Goal: Transaction & Acquisition: Purchase product/service

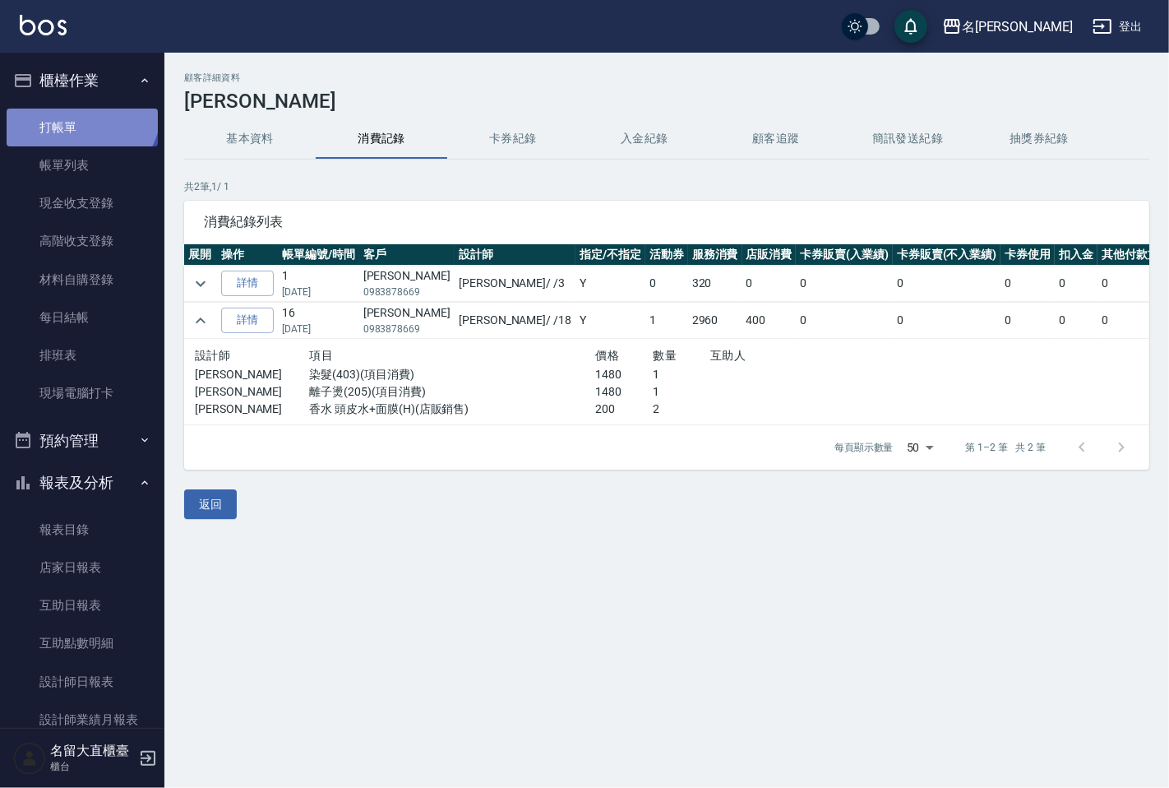
click at [79, 109] on link "打帳單" at bounding box center [82, 128] width 151 height 38
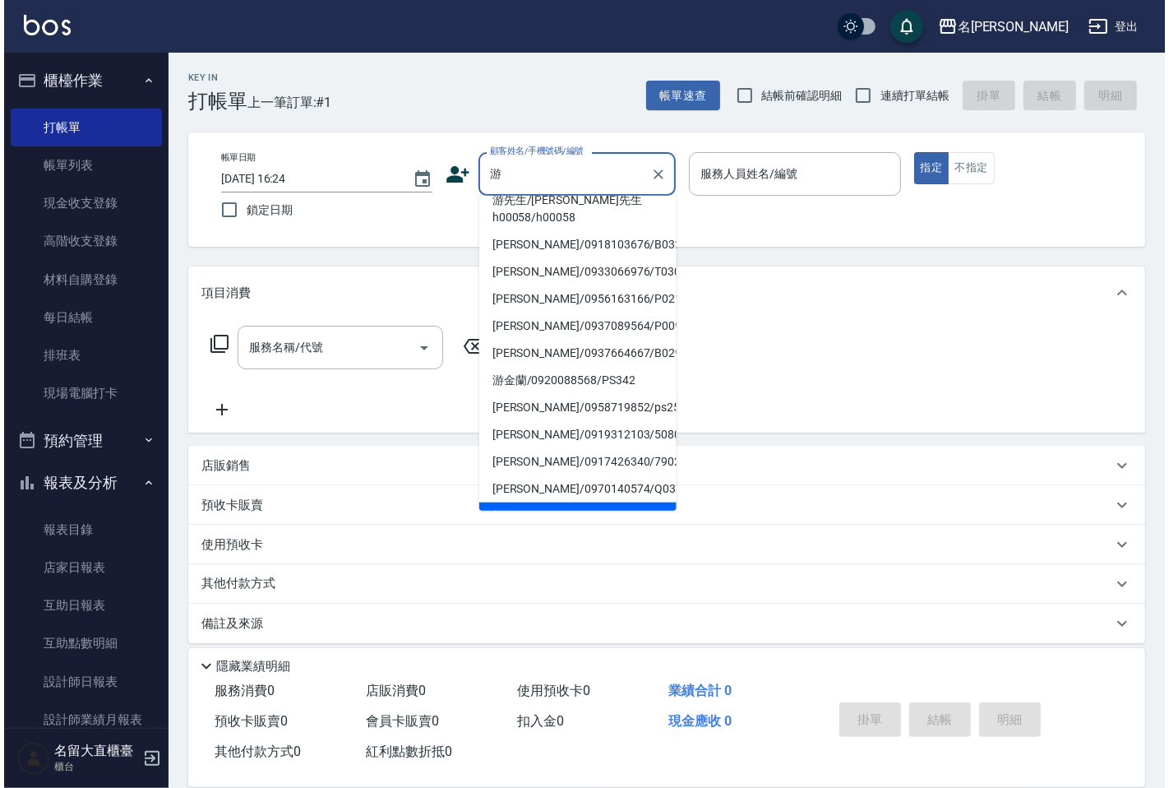
scroll to position [6, 0]
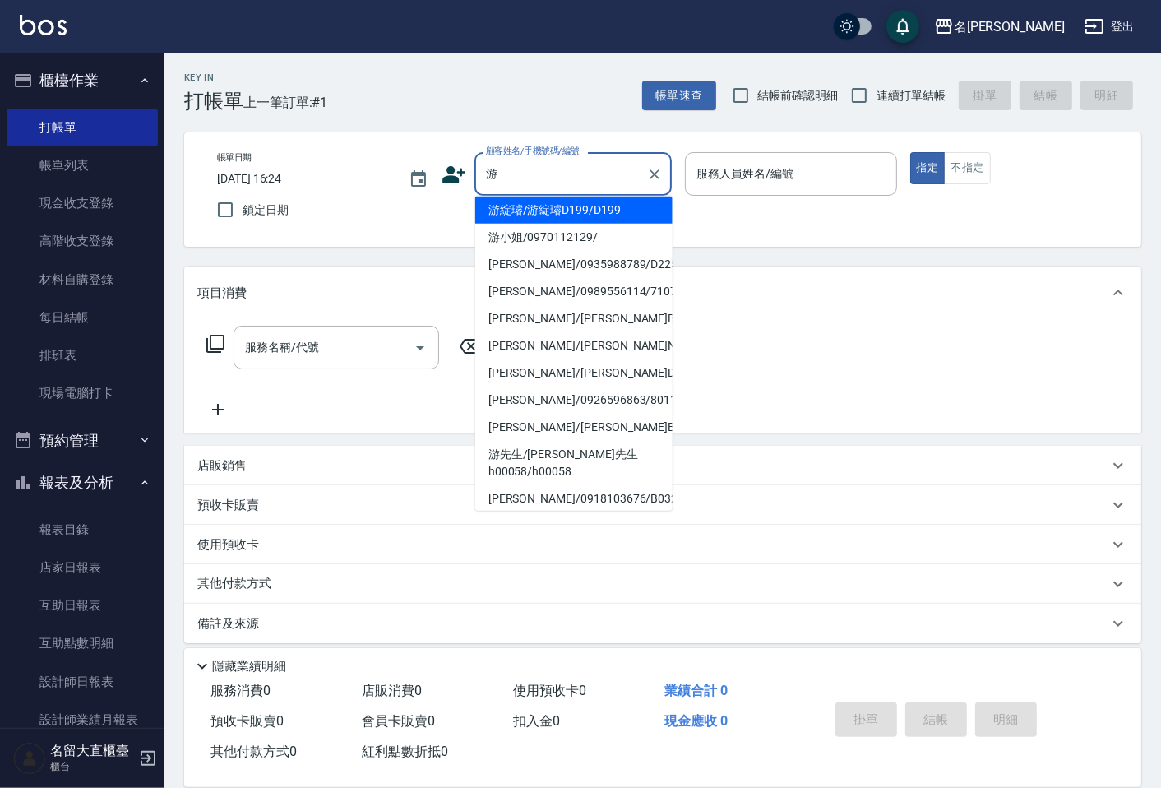
type input "游綻璿/游綻璿D199/D199"
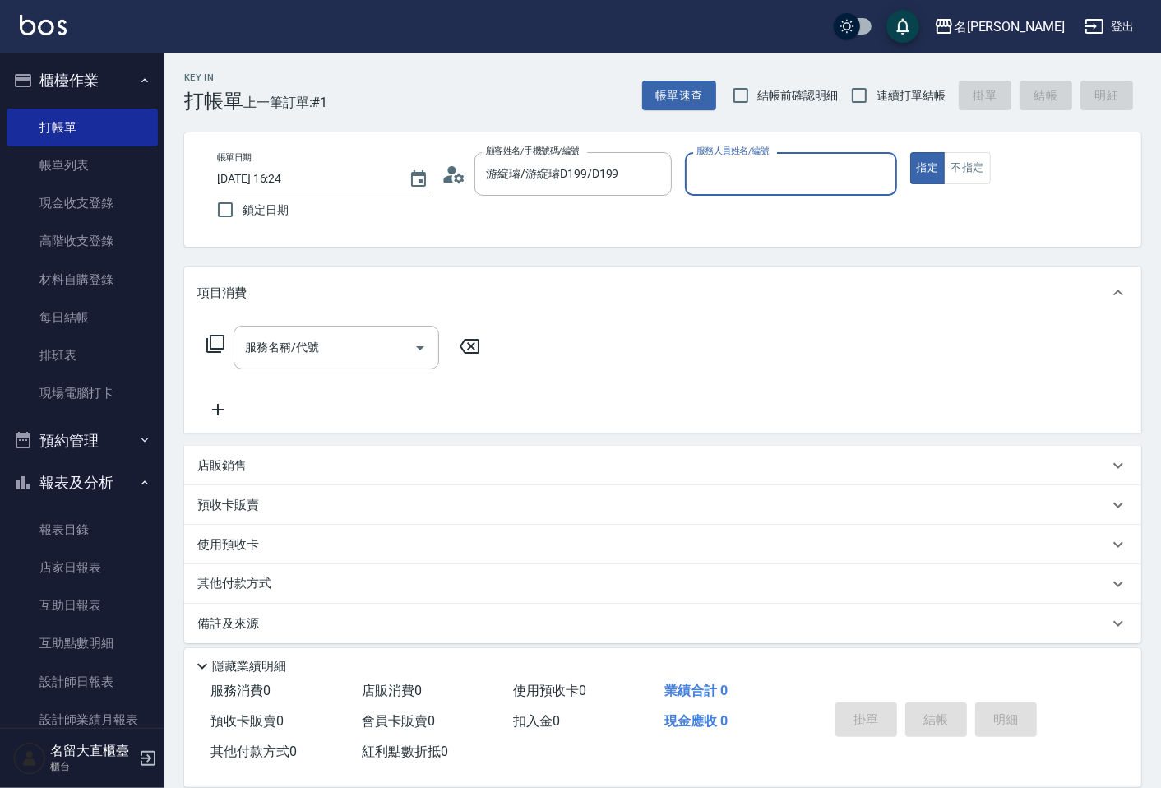
type input "[PERSON_NAME]3"
click at [910, 152] on button "指定" at bounding box center [927, 168] width 35 height 32
type button "true"
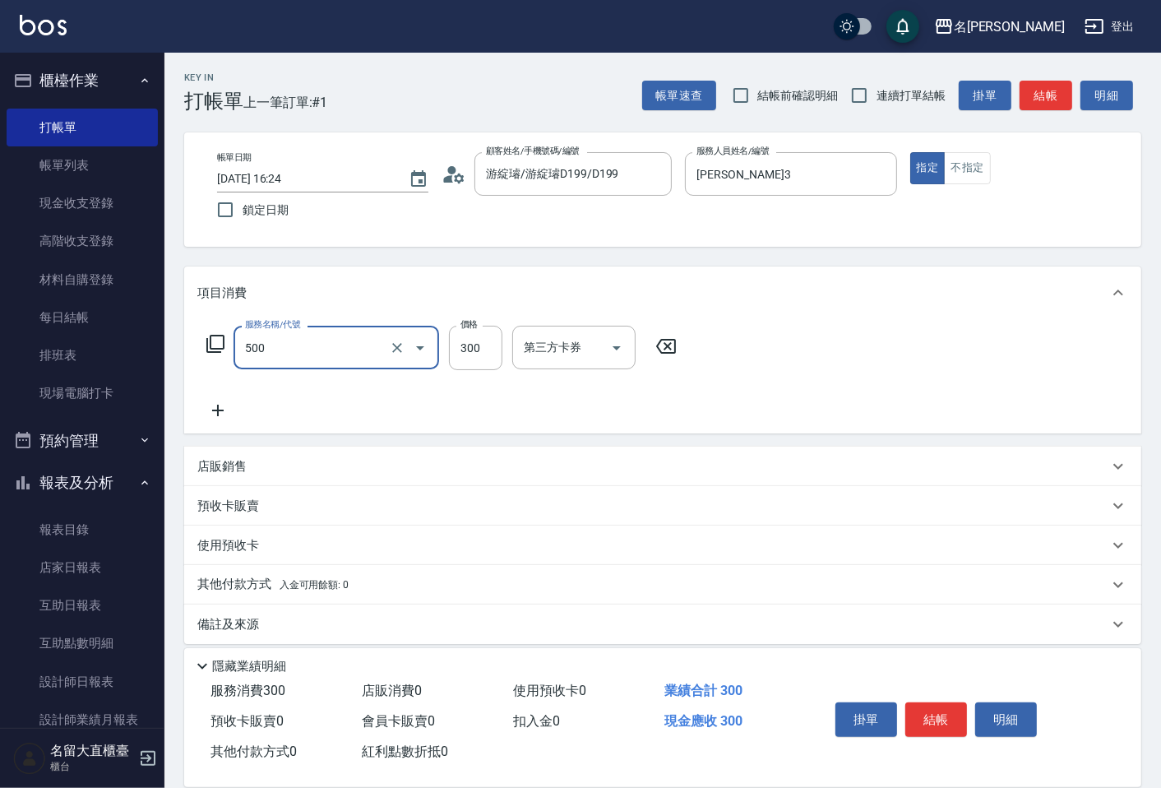
type input "洗髮(500)"
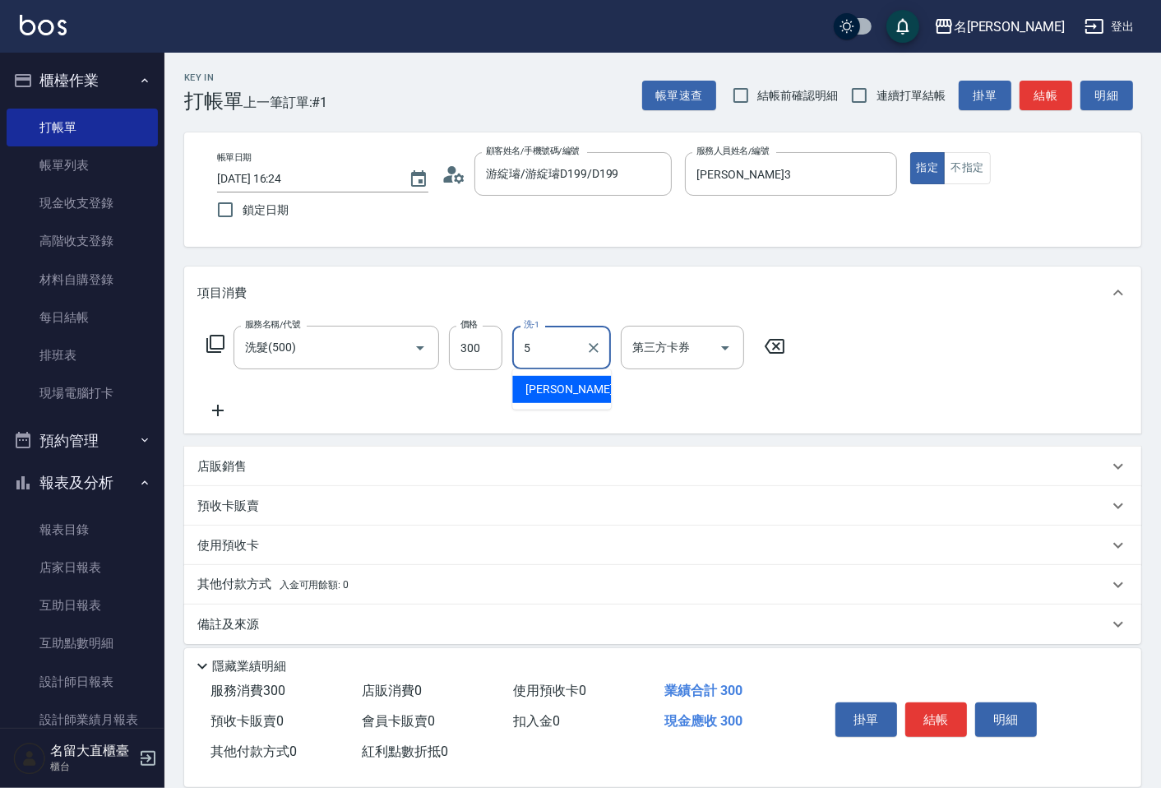
type input "[PERSON_NAME]-5"
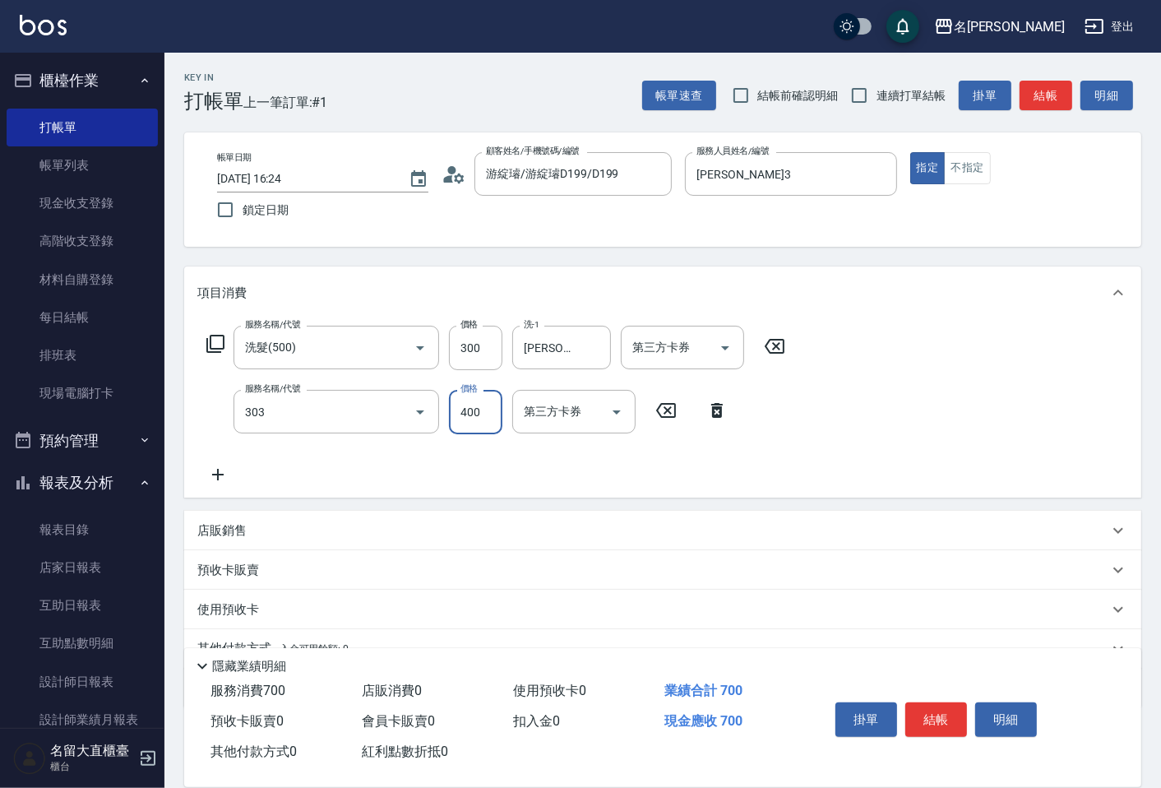
type input "剪髮(C級)(303)"
type input "350"
click at [866, 95] on input "連續打單結帳" at bounding box center [859, 95] width 35 height 35
checkbox input "true"
click at [1047, 95] on button "結帳" at bounding box center [1046, 96] width 53 height 30
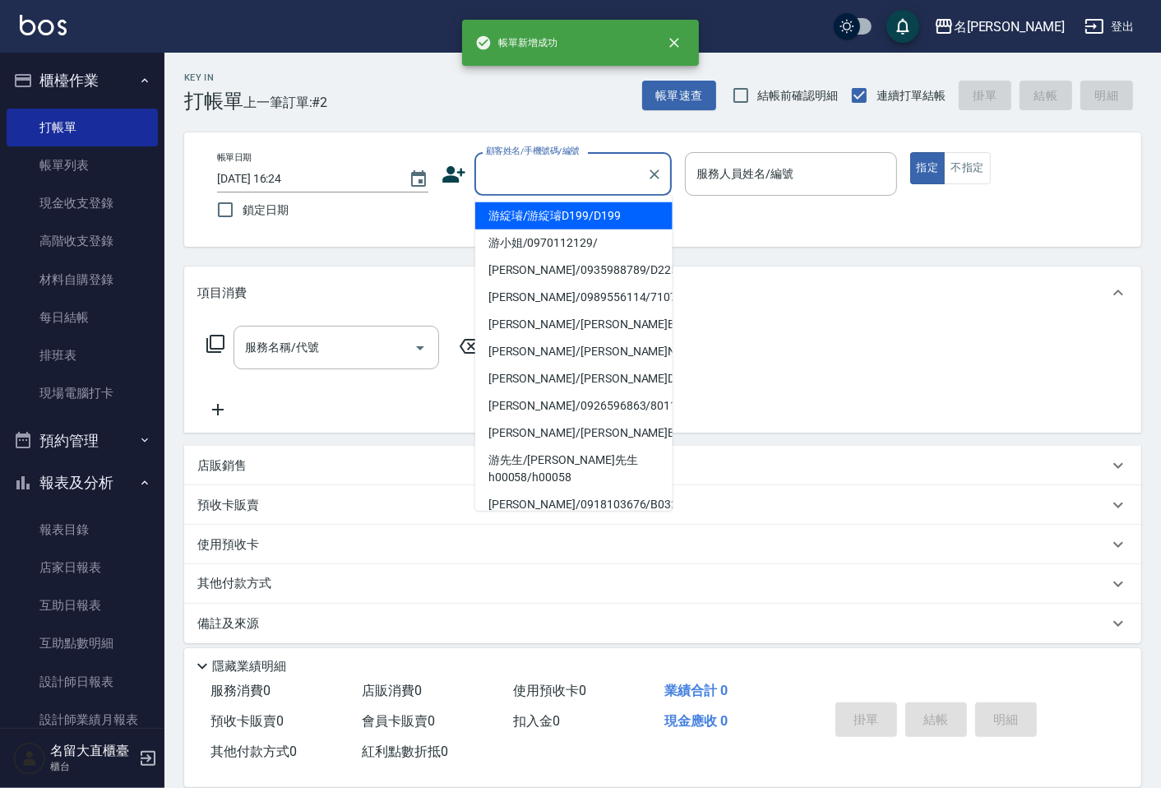
click at [563, 184] on input "顧客姓名/手機號碼/編號" at bounding box center [561, 174] width 158 height 29
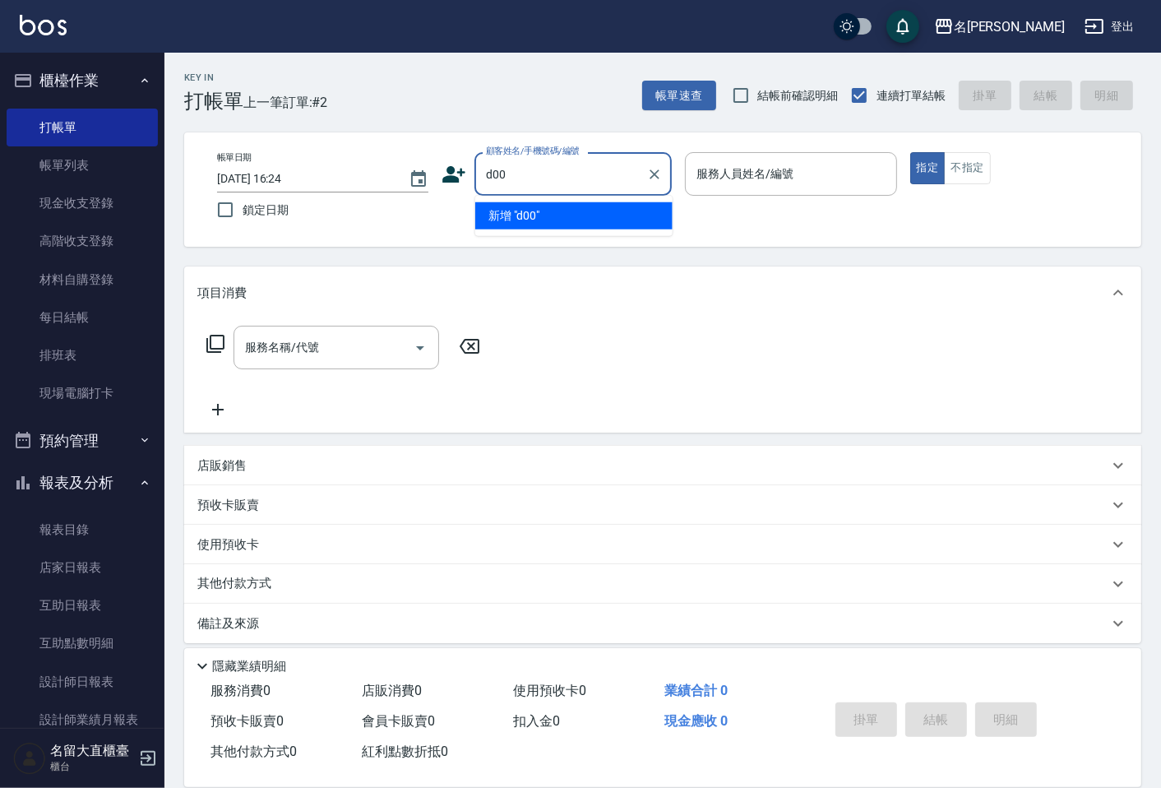
type input "d00"
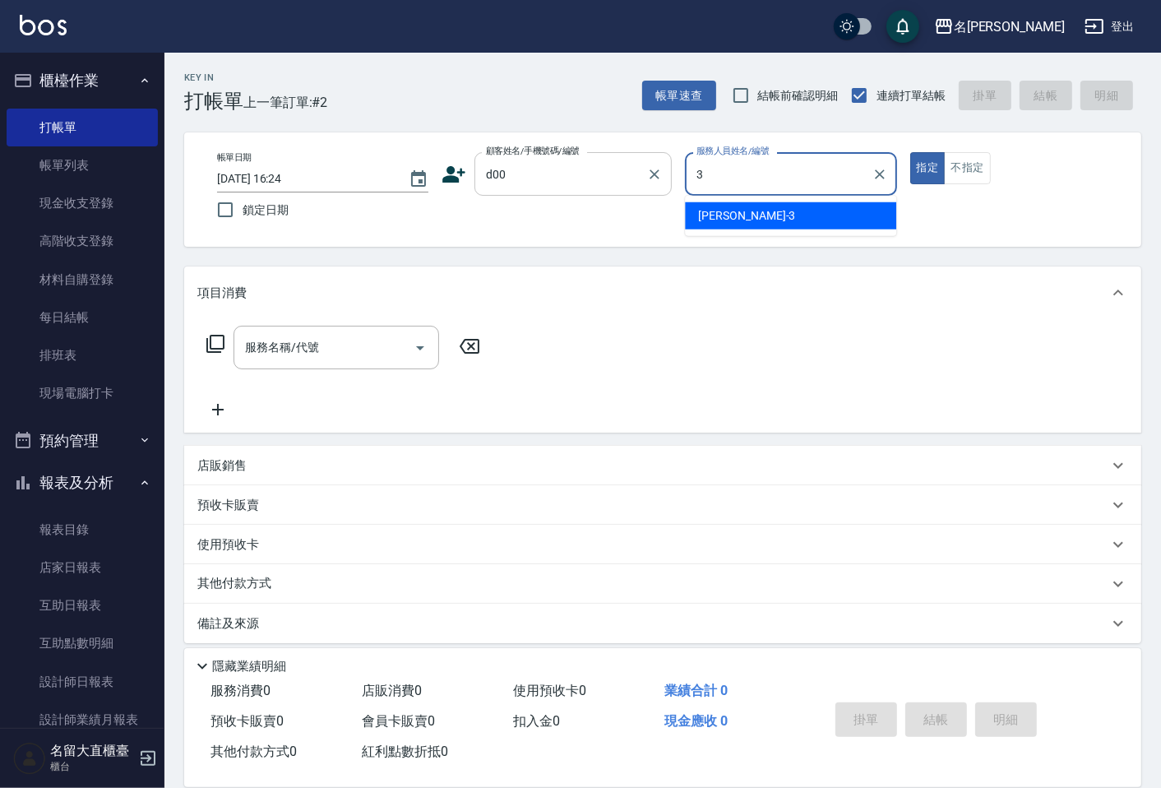
type input "[PERSON_NAME]3"
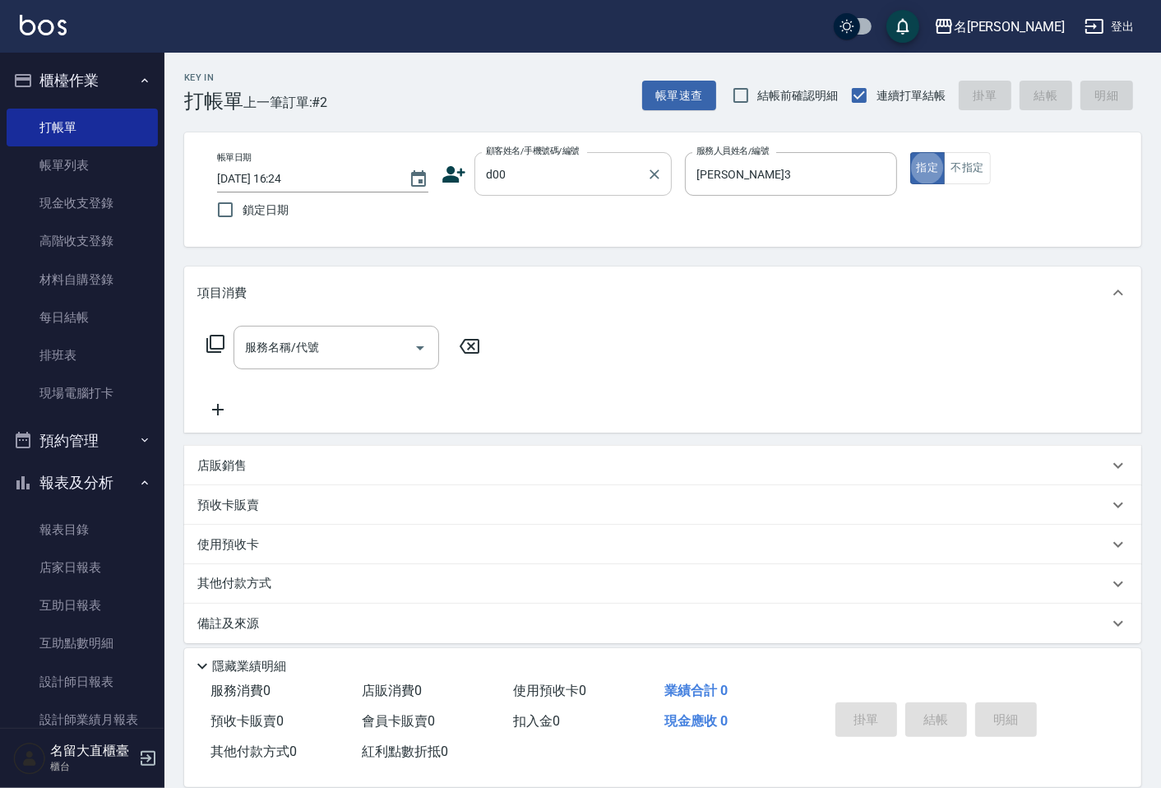
type input "顧客姓名未設定/d00/d00"
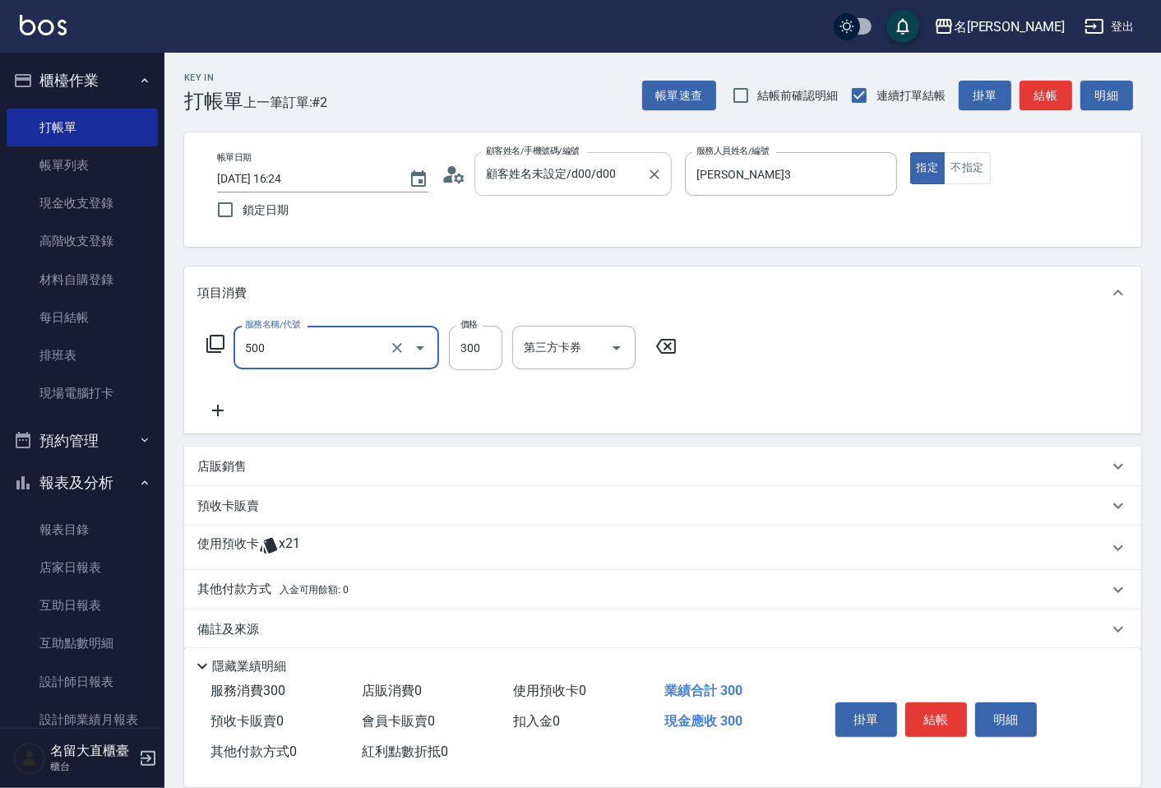
type input "洗髮(500)"
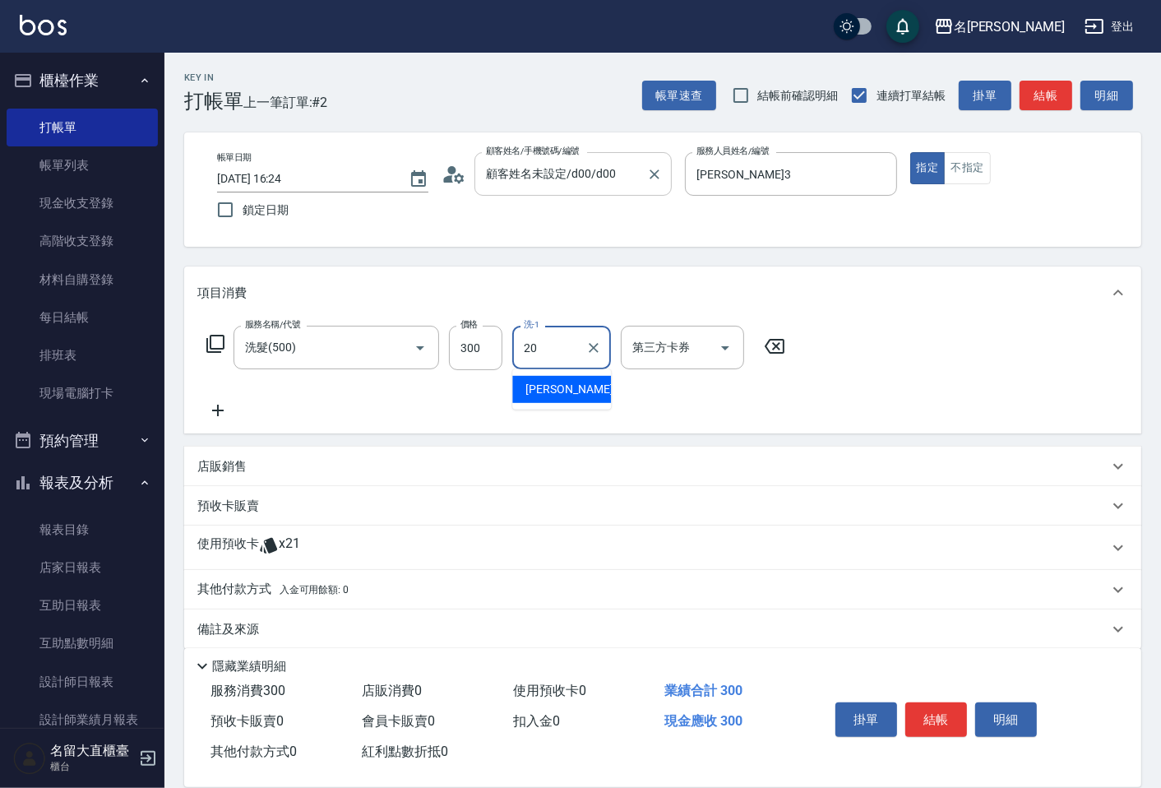
type input "詩雅-20"
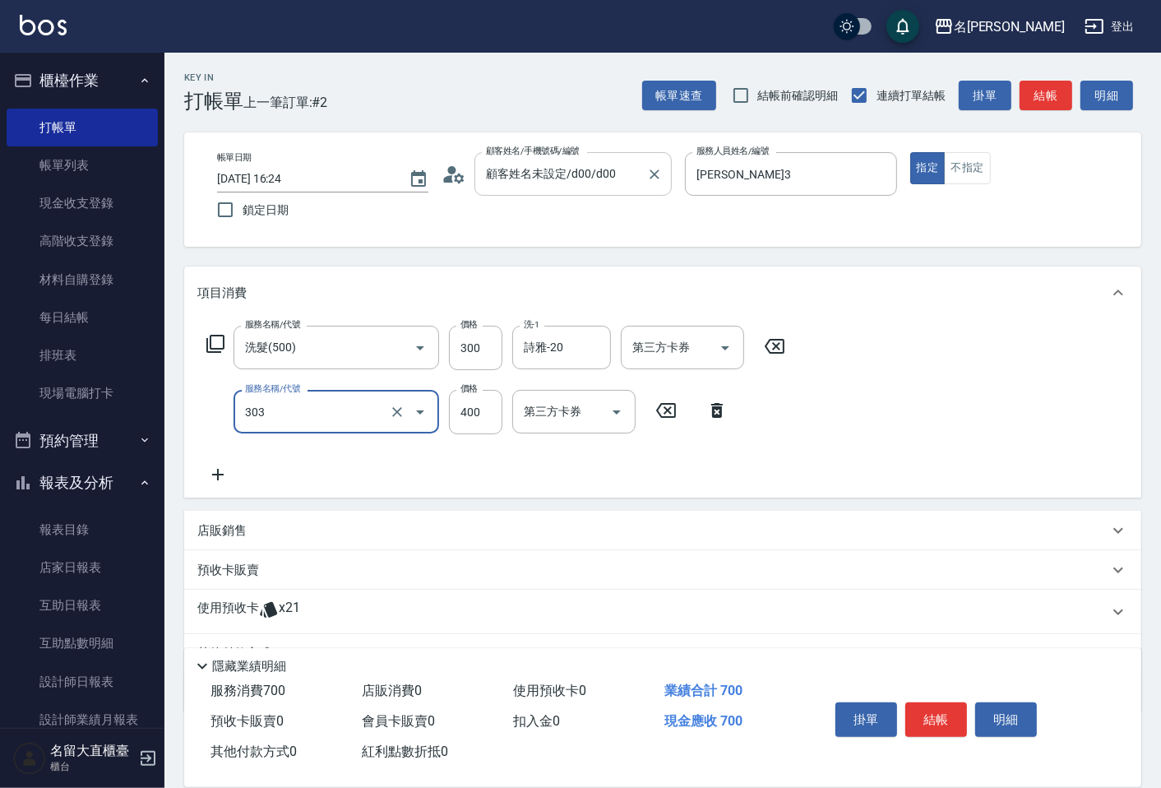
type input "剪髮(C級)(303)"
type input "350"
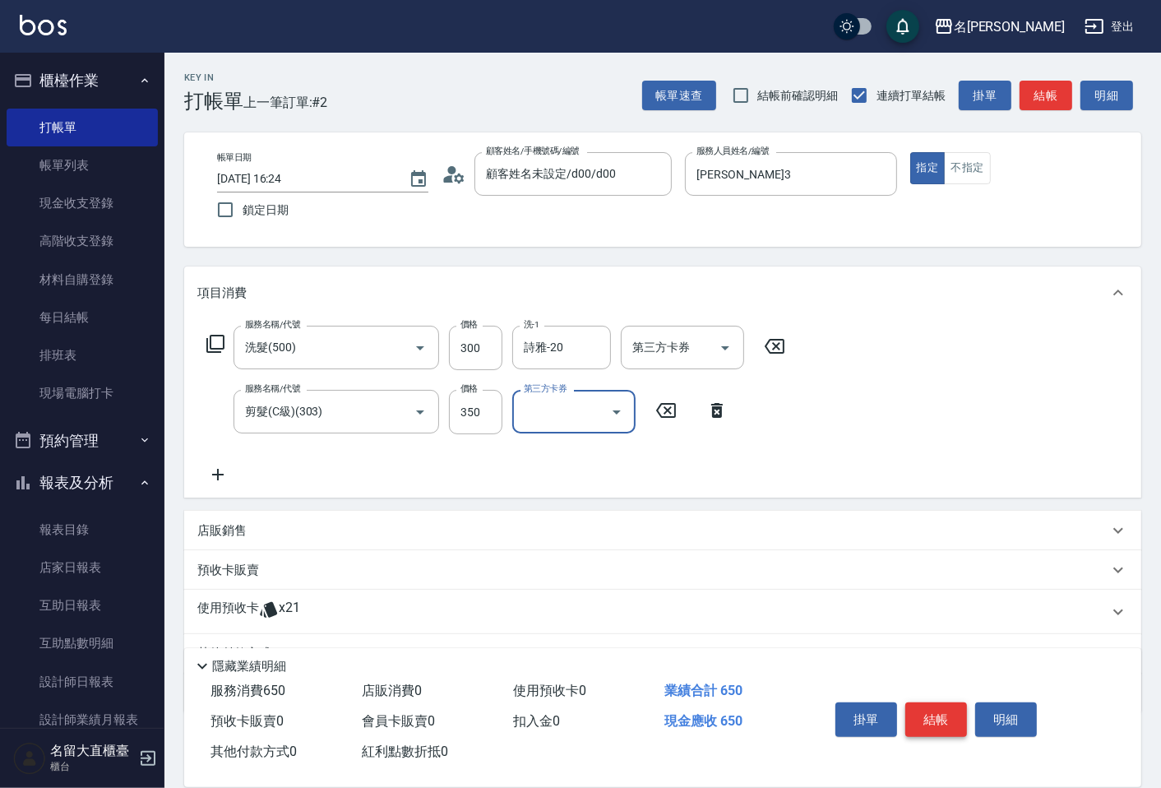
click at [947, 721] on button "結帳" at bounding box center [936, 719] width 62 height 35
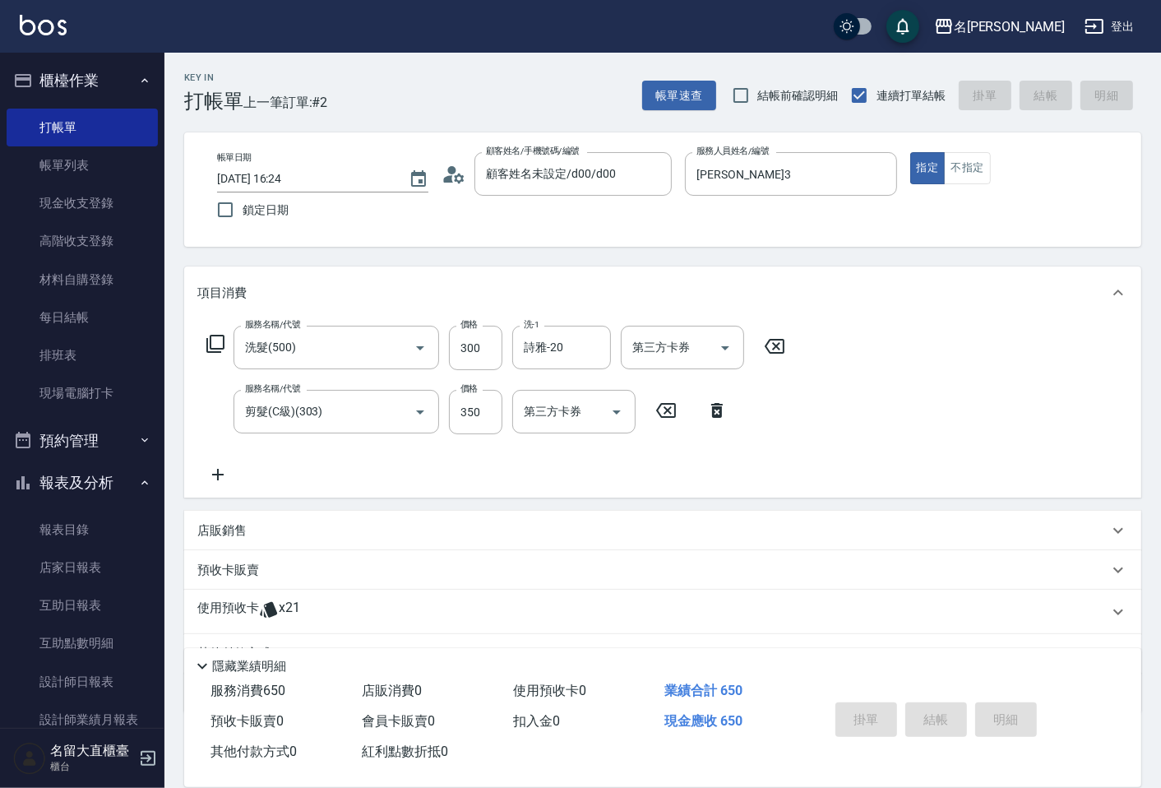
type input "[DATE] 16:25"
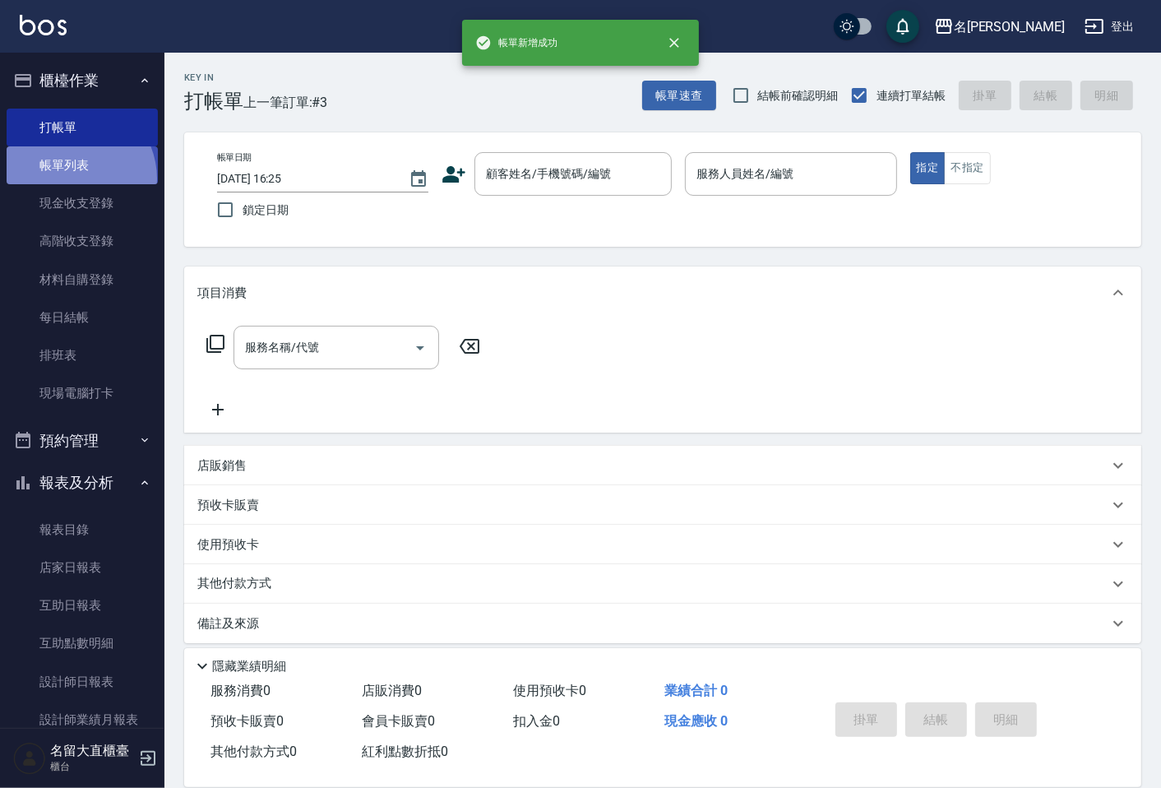
click at [72, 178] on link "帳單列表" at bounding box center [82, 165] width 151 height 38
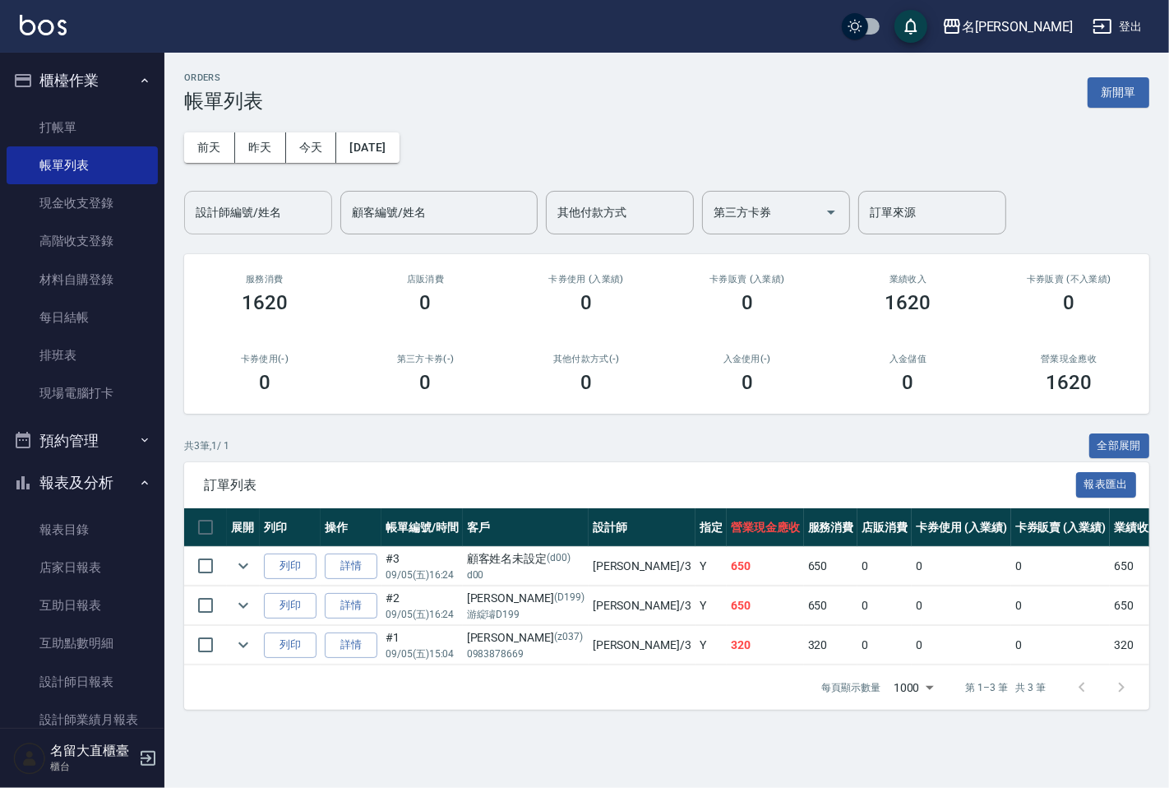
click at [207, 218] on input "設計師編號/姓名" at bounding box center [258, 212] width 133 height 29
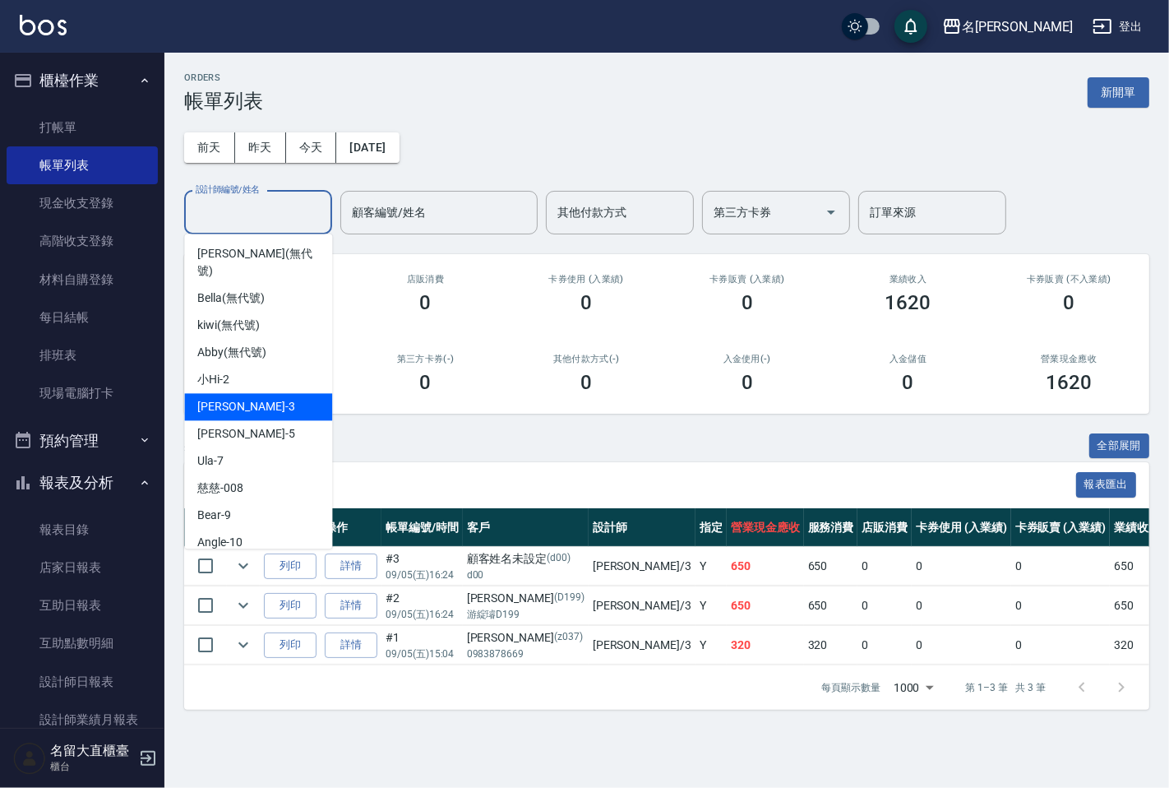
click at [257, 393] on div "[PERSON_NAME]3" at bounding box center [258, 406] width 148 height 27
type input "[PERSON_NAME]3"
